Goal: Task Accomplishment & Management: Use online tool/utility

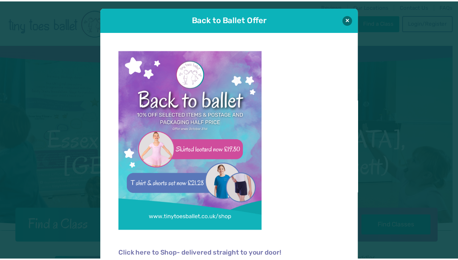
scroll to position [7, 0]
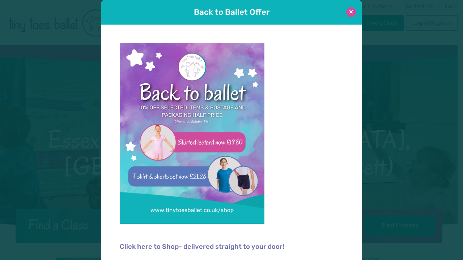
click at [348, 10] on button at bounding box center [351, 12] width 10 height 10
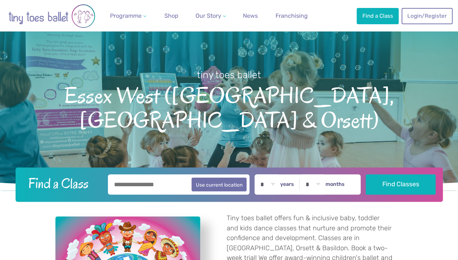
scroll to position [27, 0]
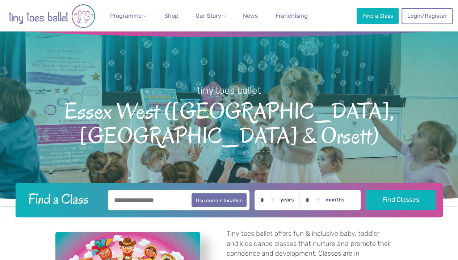
click at [165, 201] on input "text" at bounding box center [179, 200] width 142 height 20
click at [217, 196] on button "Use current location" at bounding box center [218, 200] width 55 height 14
type input "**********"
click at [279, 197] on select "* * * * * * * * * * ** ** **" at bounding box center [267, 200] width 22 height 20
select select "*"
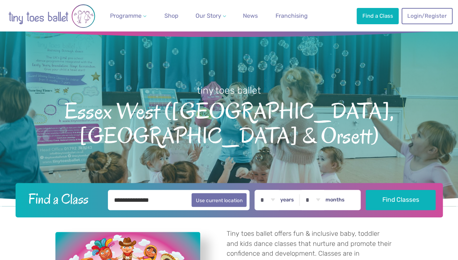
click at [260, 190] on select "* * * * * * * * * * ** ** **" at bounding box center [267, 200] width 22 height 20
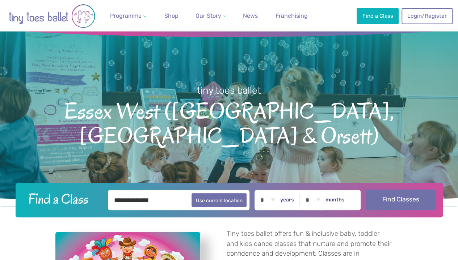
click at [397, 196] on button "Find Classes" at bounding box center [400, 200] width 70 height 20
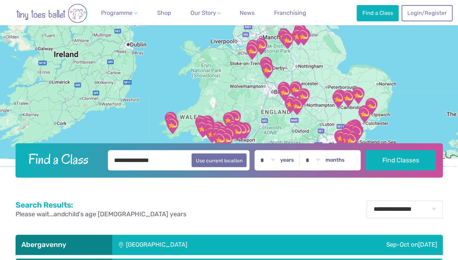
scroll to position [47, 0]
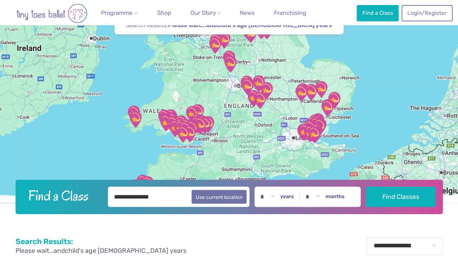
drag, startPoint x: 338, startPoint y: 154, endPoint x: 300, endPoint y: 111, distance: 56.9
click at [300, 111] on div at bounding box center [229, 99] width 458 height 205
click at [310, 131] on img "St Nicholas church" at bounding box center [314, 135] width 24 height 24
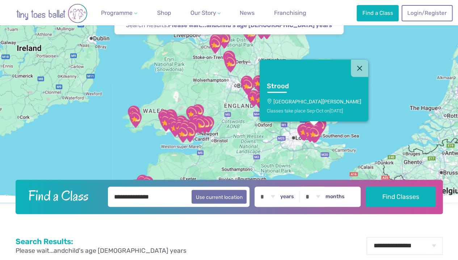
click at [363, 138] on div "Strood St [PERSON_NAME] Classes take place Sep-Oct [DATE]" at bounding box center [229, 99] width 458 height 205
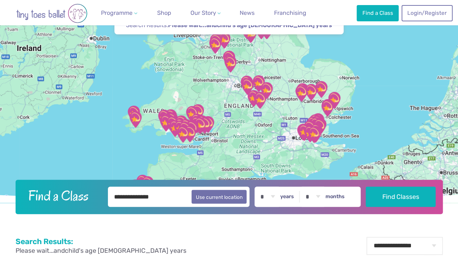
click at [363, 138] on div at bounding box center [229, 99] width 458 height 205
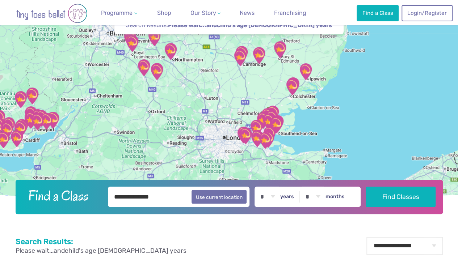
click at [363, 138] on div at bounding box center [229, 99] width 458 height 205
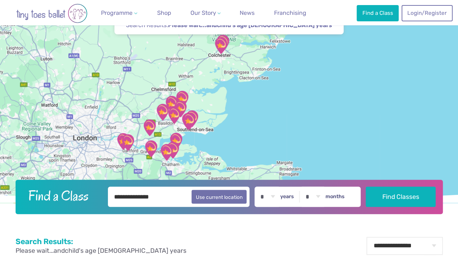
click at [238, 94] on div at bounding box center [229, 99] width 458 height 205
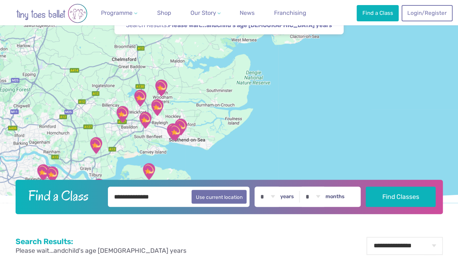
drag, startPoint x: 170, startPoint y: 116, endPoint x: 209, endPoint y: 90, distance: 46.8
click at [209, 90] on div at bounding box center [229, 99] width 458 height 205
click at [181, 101] on div at bounding box center [229, 99] width 458 height 205
click at [174, 115] on img "Saint Peter's Church Youth Hall" at bounding box center [181, 127] width 24 height 24
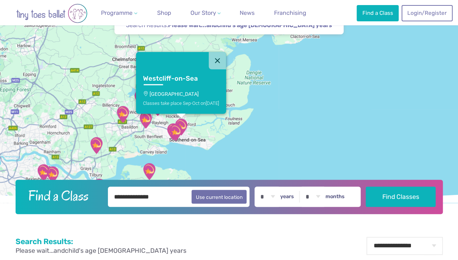
click at [174, 115] on img "Saint Peter's Church Youth Hall" at bounding box center [181, 127] width 24 height 24
click at [222, 57] on button "Close" at bounding box center [216, 60] width 17 height 17
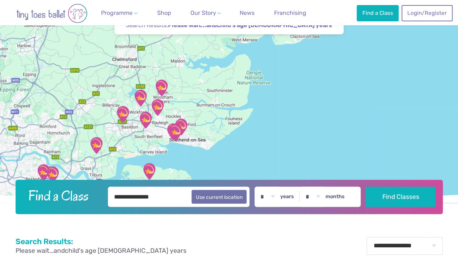
click at [142, 95] on img "Runwell Village Hall" at bounding box center [140, 98] width 24 height 24
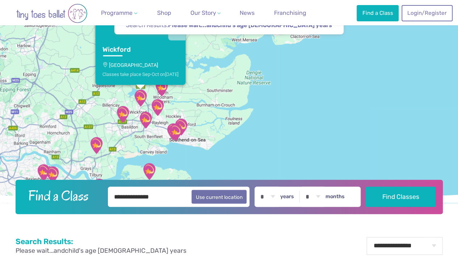
click at [139, 75] on div "Classes take place Sep-Oct [DATE]" at bounding box center [140, 73] width 76 height 5
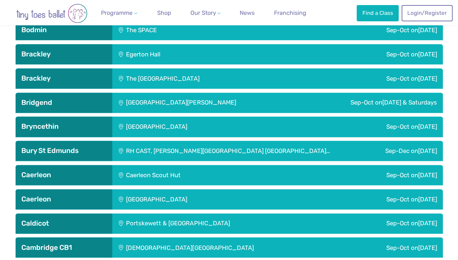
scroll to position [62, 0]
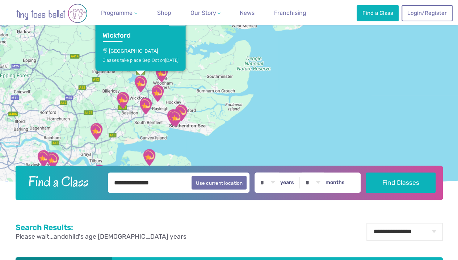
click at [123, 99] on img "360 Play" at bounding box center [123, 100] width 24 height 24
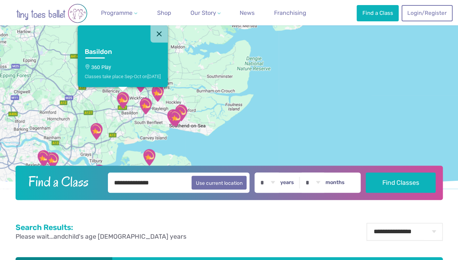
click at [151, 105] on img "St George's Church Hall" at bounding box center [146, 106] width 24 height 24
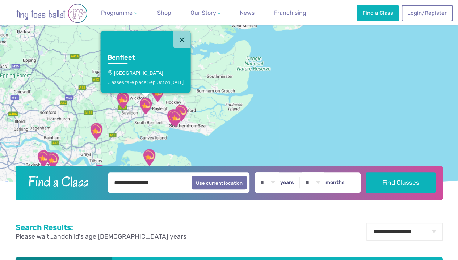
click at [159, 96] on img "The Birches Scout Hut" at bounding box center [157, 93] width 24 height 24
